Goal: Transaction & Acquisition: Purchase product/service

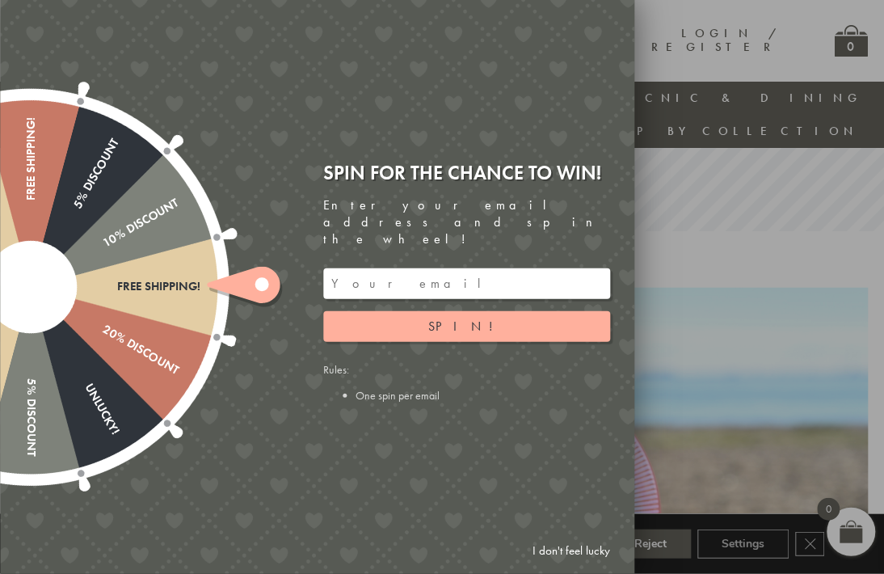
scroll to position [318, 4]
click at [443, 342] on button "Spin!" at bounding box center [466, 326] width 287 height 31
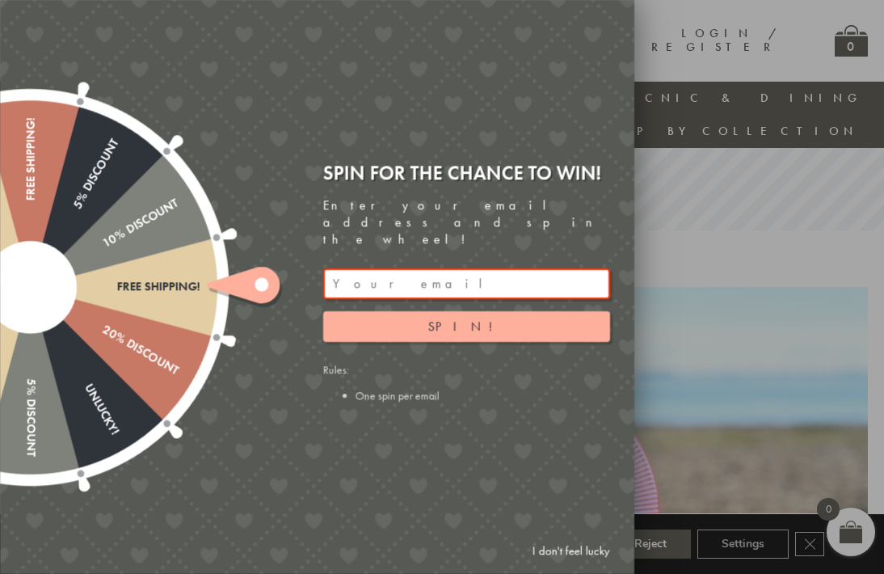
click at [387, 293] on input "email" at bounding box center [466, 283] width 287 height 31
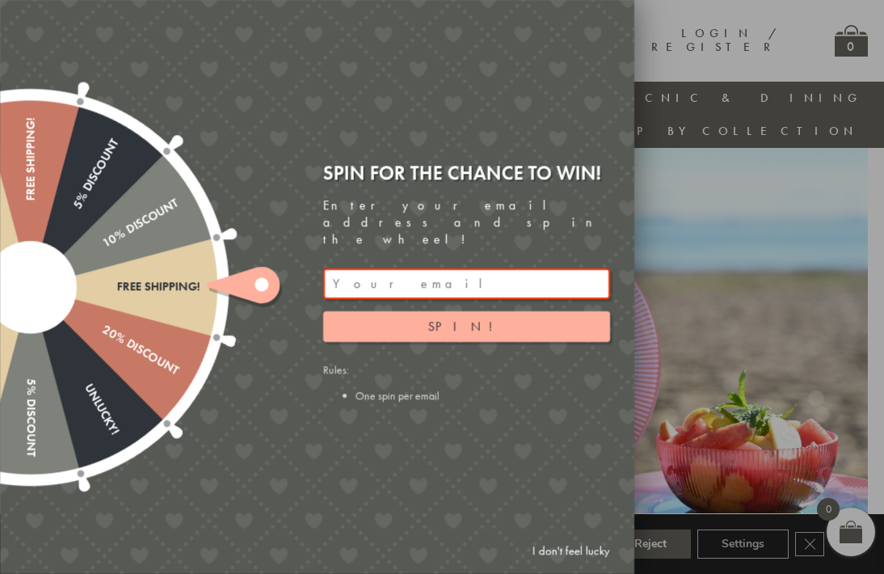
scroll to position [318, 15]
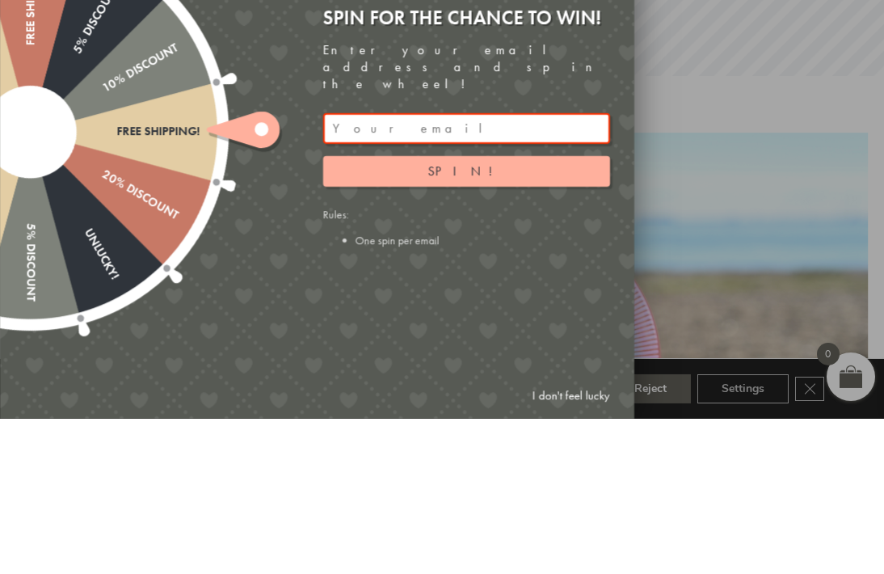
type input "maria.martin40@btinternet.com"
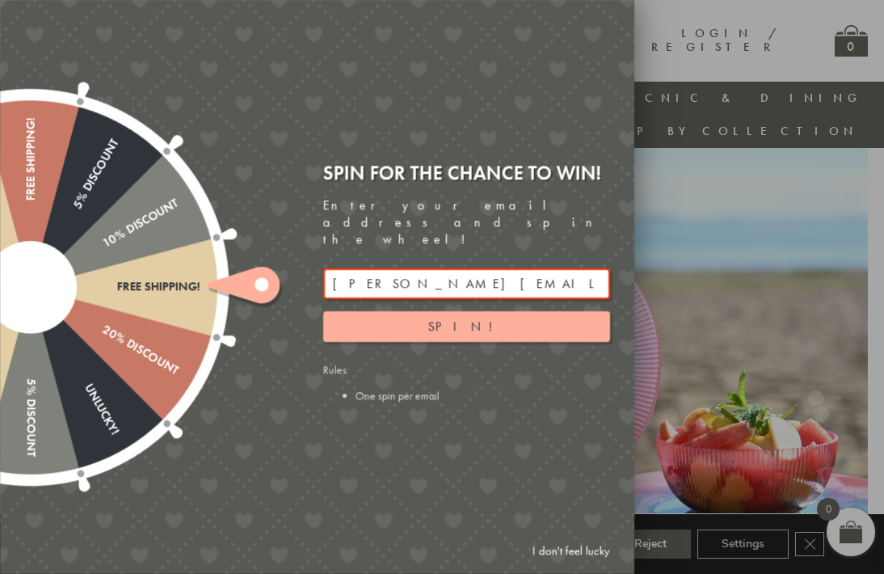
click at [446, 342] on button "Spin!" at bounding box center [466, 326] width 287 height 31
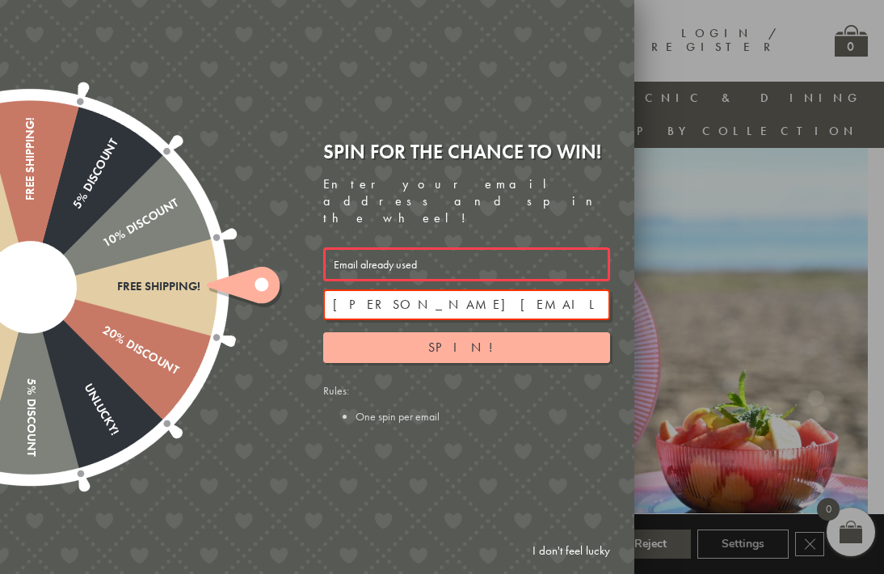
click at [427, 363] on button "Spin!" at bounding box center [466, 347] width 287 height 31
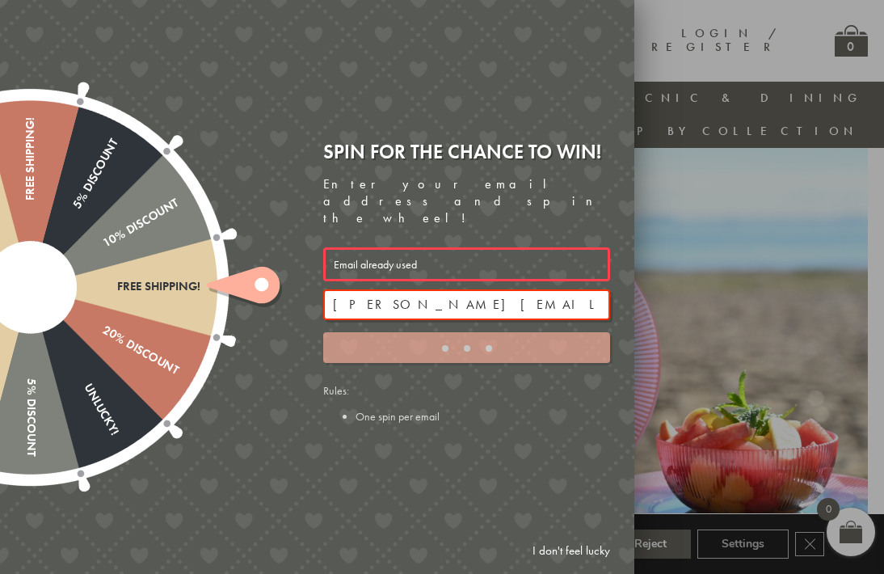
click at [436, 354] on div "submit" at bounding box center [466, 347] width 287 height 13
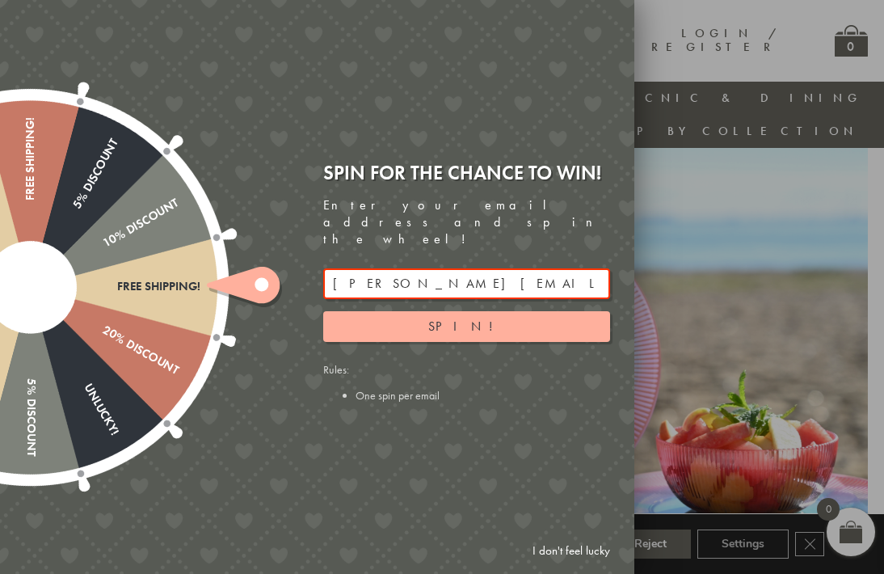
click at [707, 182] on div at bounding box center [442, 287] width 884 height 574
click at [557, 566] on link "I don't feel lucky" at bounding box center [571, 551] width 94 height 30
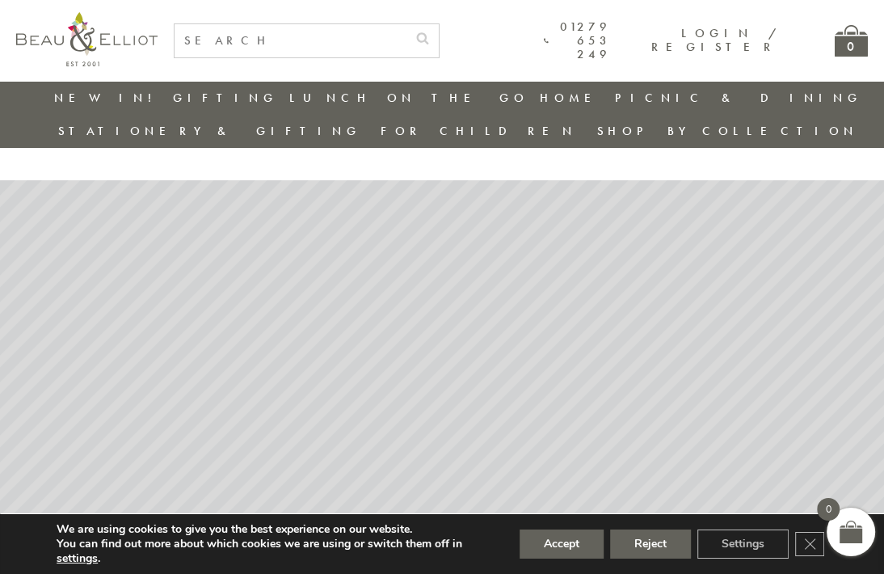
scroll to position [0, 15]
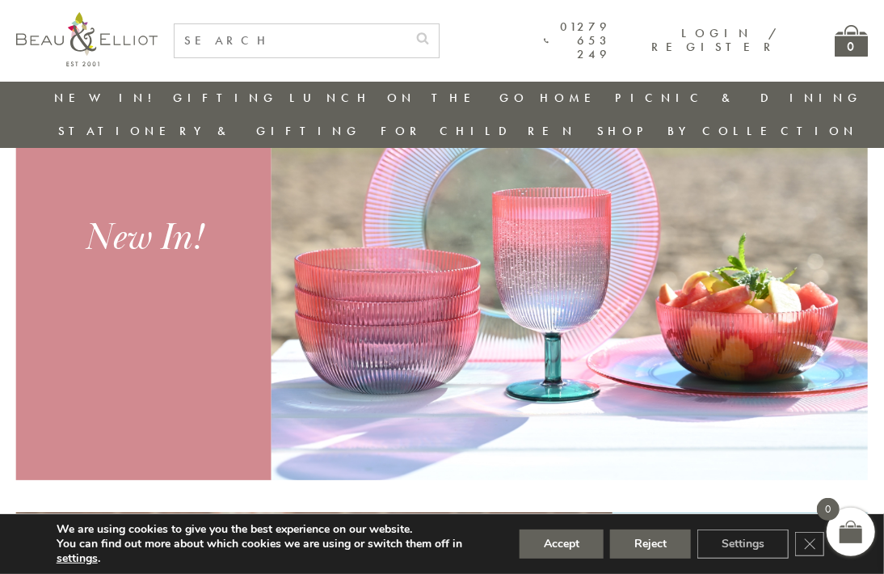
scroll to position [631, 15]
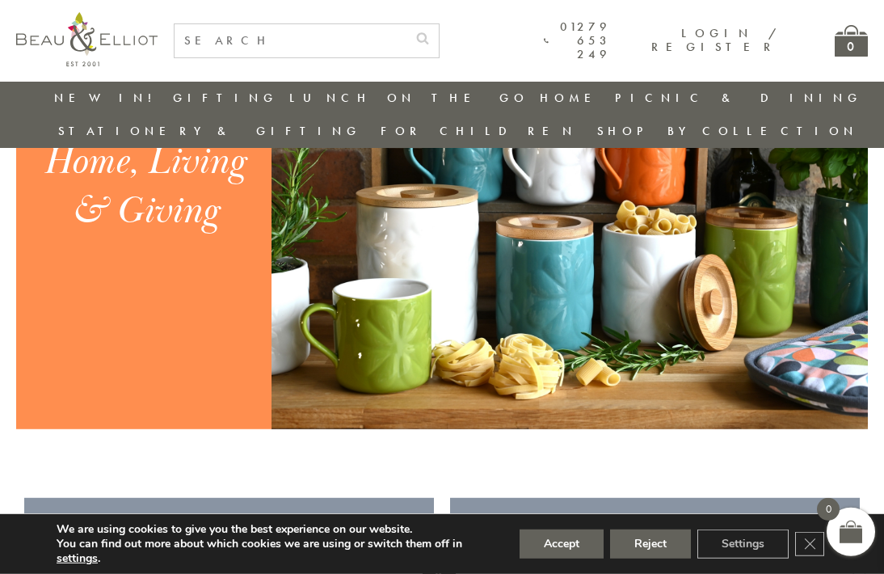
click at [560, 558] on button "Accept" at bounding box center [561, 543] width 84 height 29
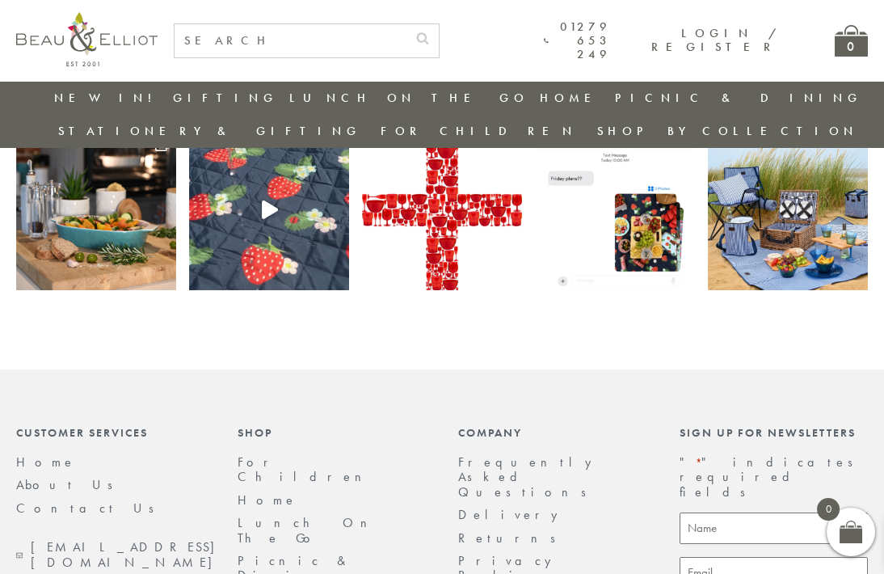
scroll to position [3366, 7]
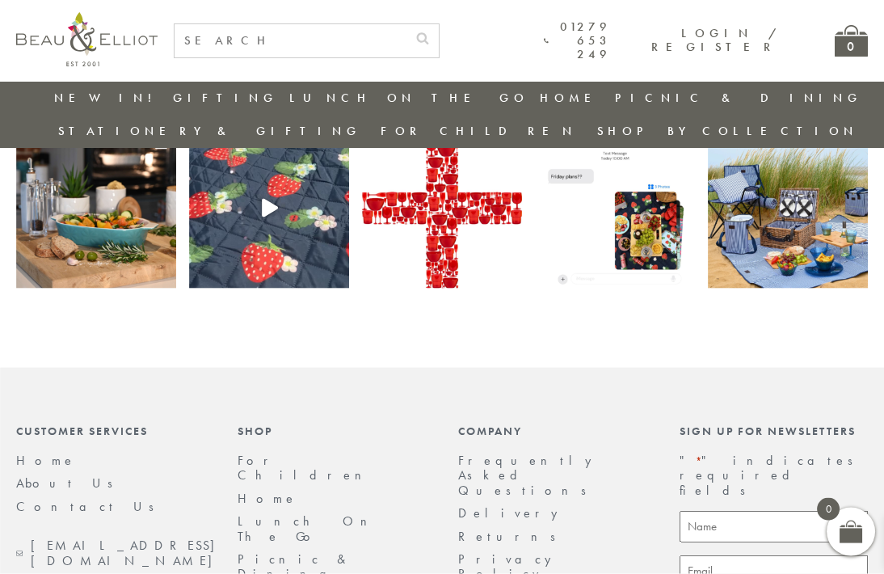
click at [248, 512] on link "Lunch On The Go" at bounding box center [309, 528] width 142 height 32
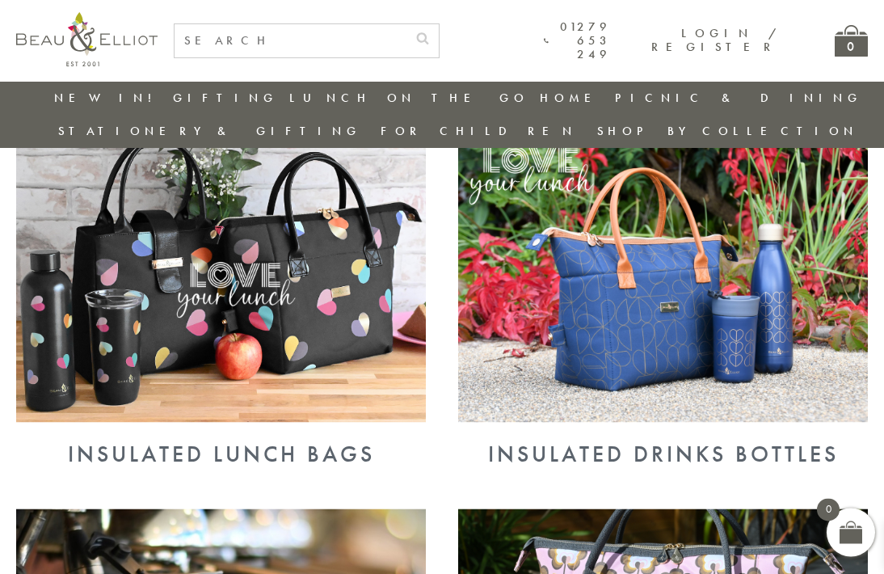
scroll to position [609, 0]
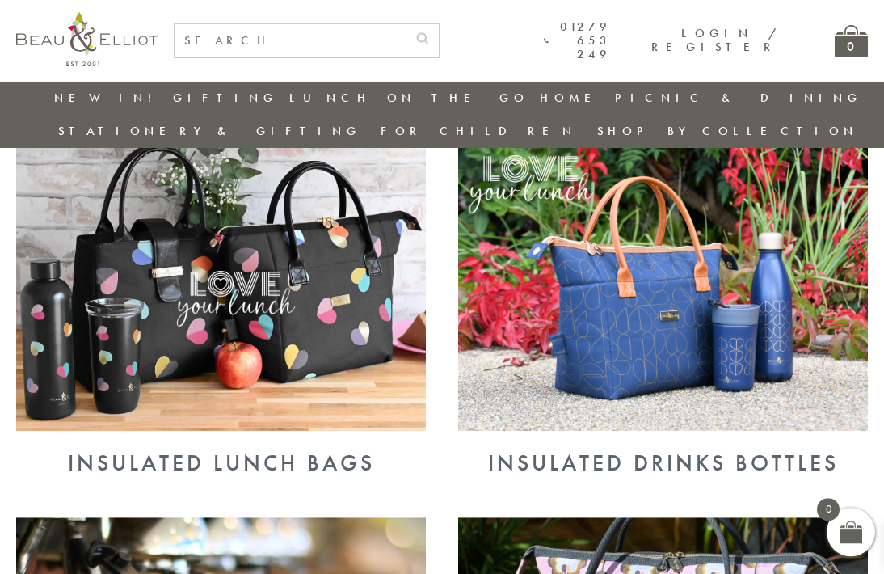
click at [122, 450] on div "Insulated Lunch Bags" at bounding box center [221, 463] width 410 height 26
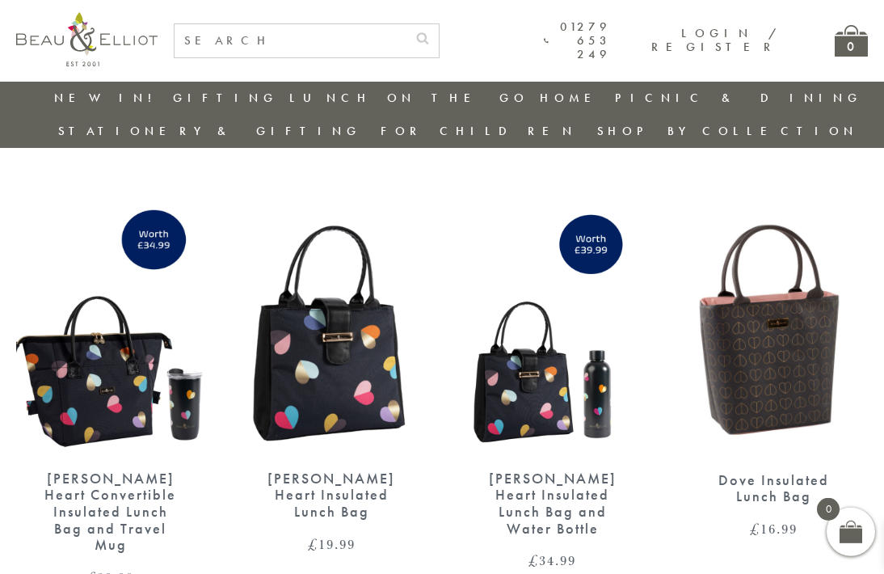
scroll to position [2258, 0]
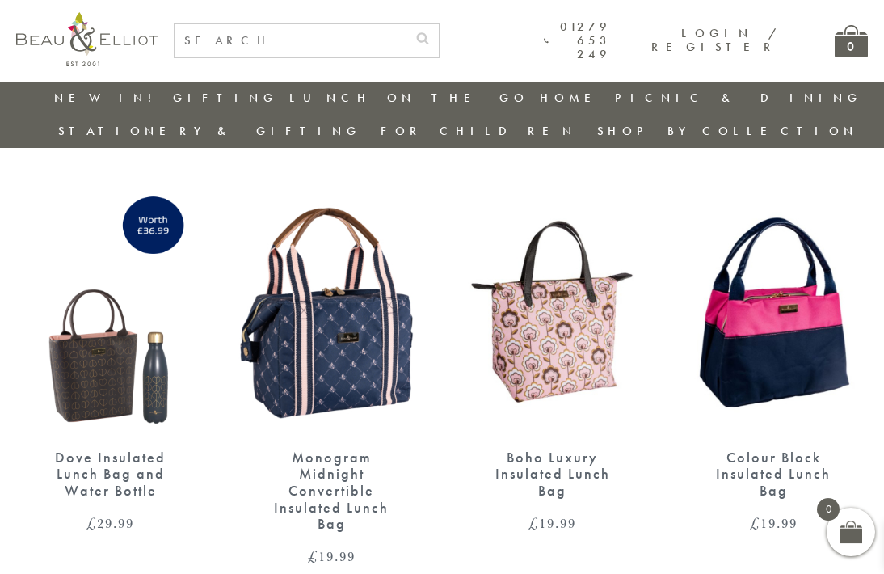
scroll to position [554, 0]
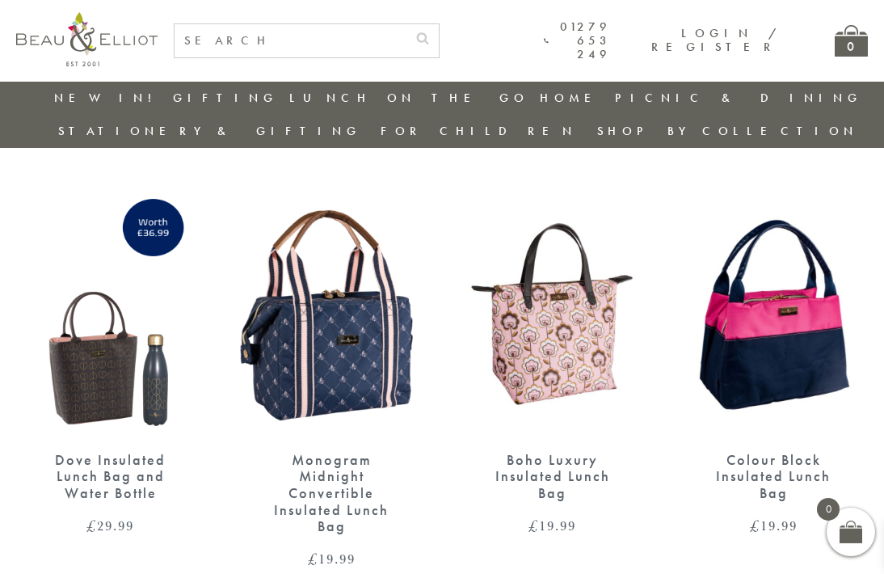
click at [543, 318] on img at bounding box center [552, 312] width 189 height 243
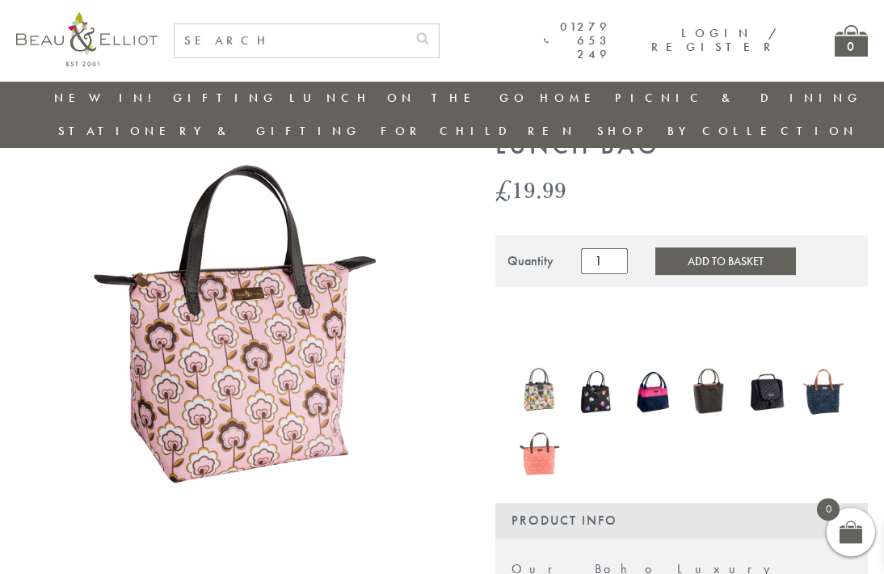
scroll to position [220, 0]
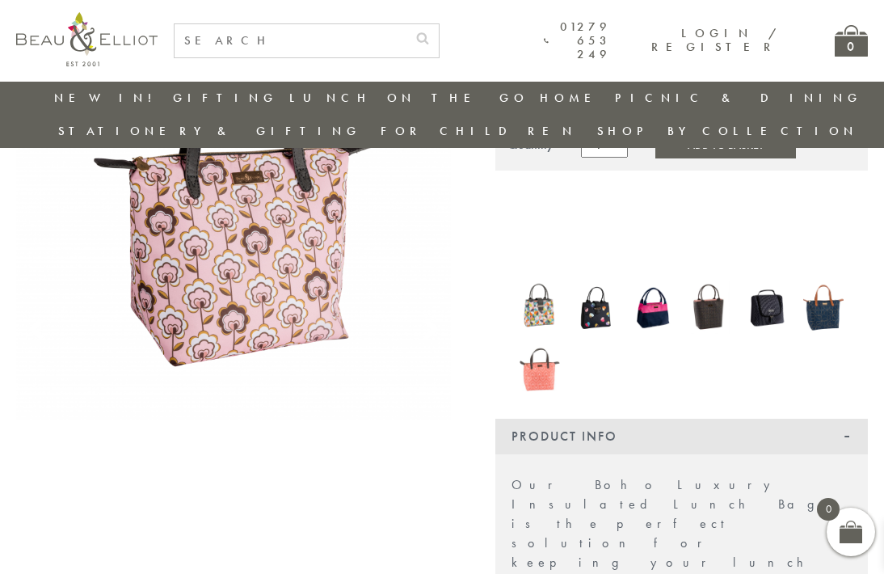
click at [591, 284] on img at bounding box center [596, 308] width 40 height 48
